Goal: Download file/media

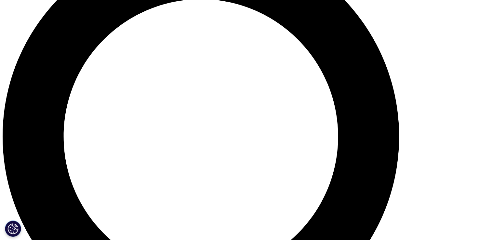
scroll to position [553, 0]
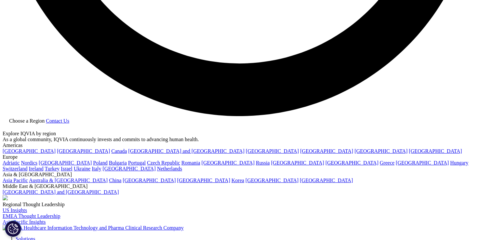
scroll to position [1302, 0]
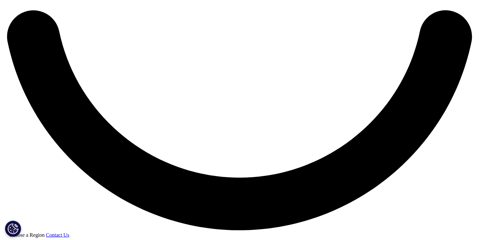
scroll to position [1204, 0]
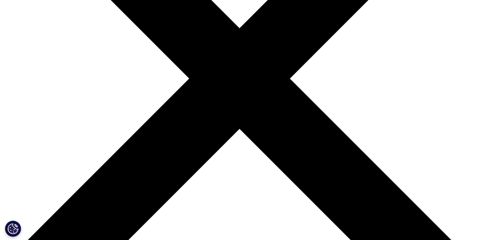
scroll to position [260, 0]
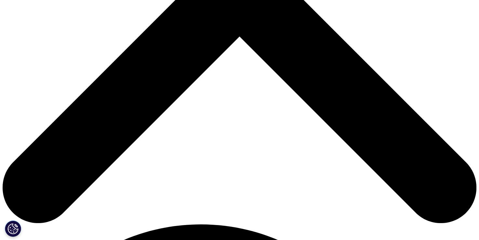
type input "ALEJANDRO"
type input "ZAYAS"
type input "alejandro.zayas@xn--ifesciences-0db.com"
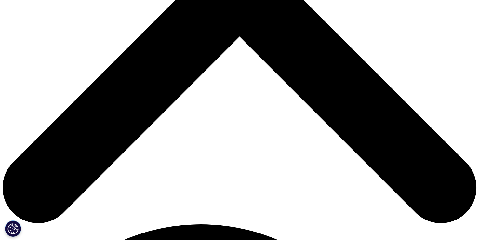
scroll to position [0, 0]
type input "mkt"
type input "arcera"
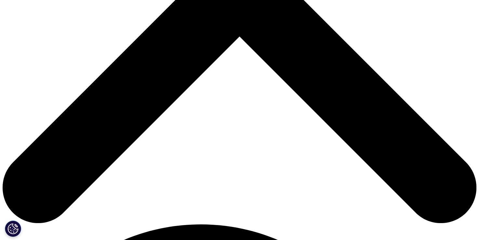
select select "[GEOGRAPHIC_DATA]"
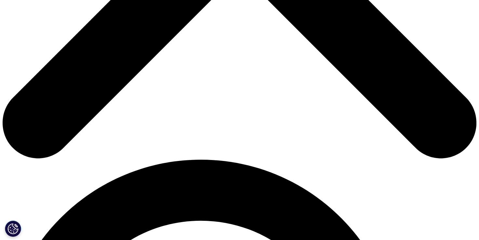
scroll to position [326, 0]
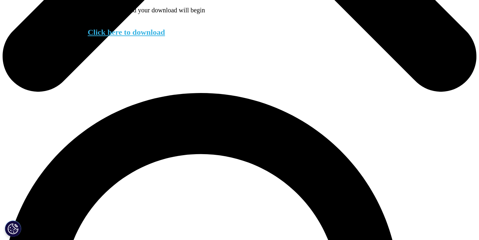
scroll to position [3, 3]
click at [150, 36] on link "Click here to download" at bounding box center [126, 32] width 77 height 8
